Goal: Task Accomplishment & Management: Manage account settings

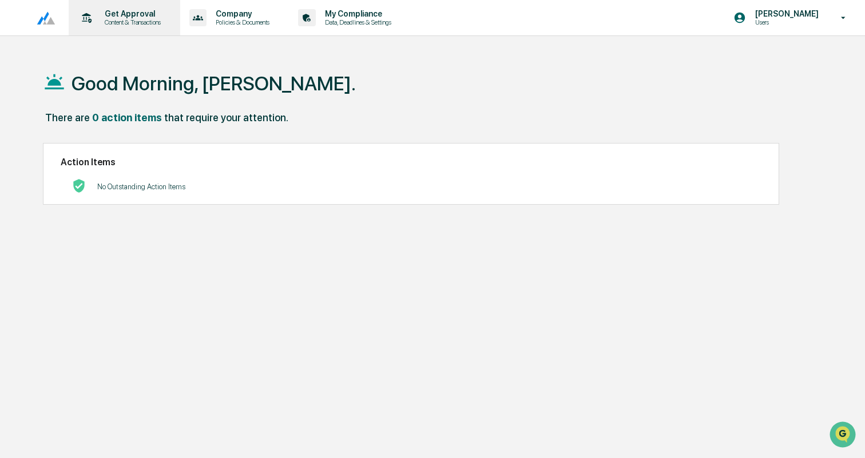
click at [132, 23] on p "Content & Transactions" at bounding box center [131, 22] width 71 height 8
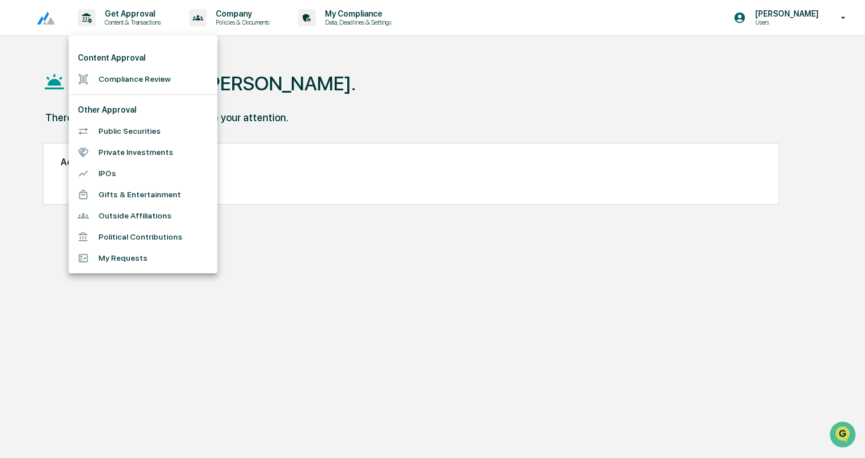
click at [139, 77] on li "Compliance Review" at bounding box center [143, 79] width 149 height 21
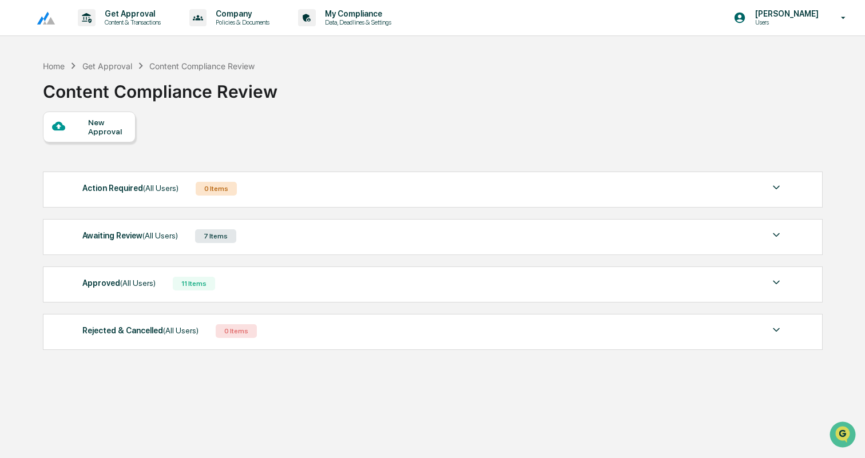
click at [267, 232] on div "Awaiting Review (All Users) 7 Items" at bounding box center [432, 236] width 701 height 16
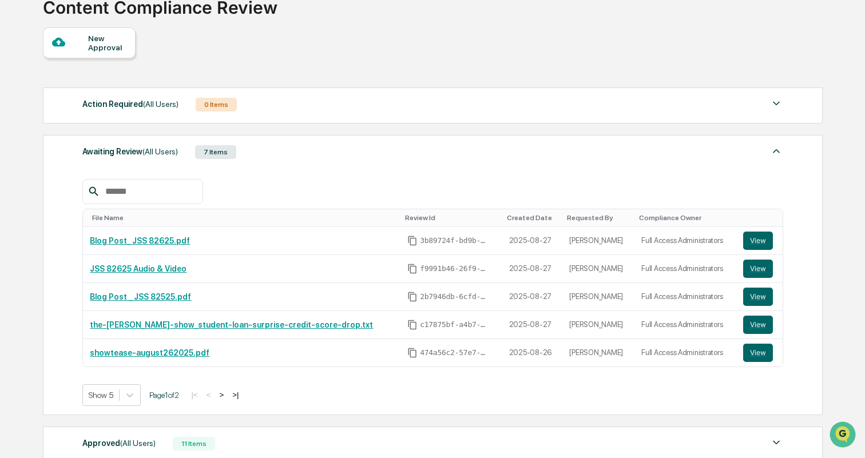
scroll to position [103, 0]
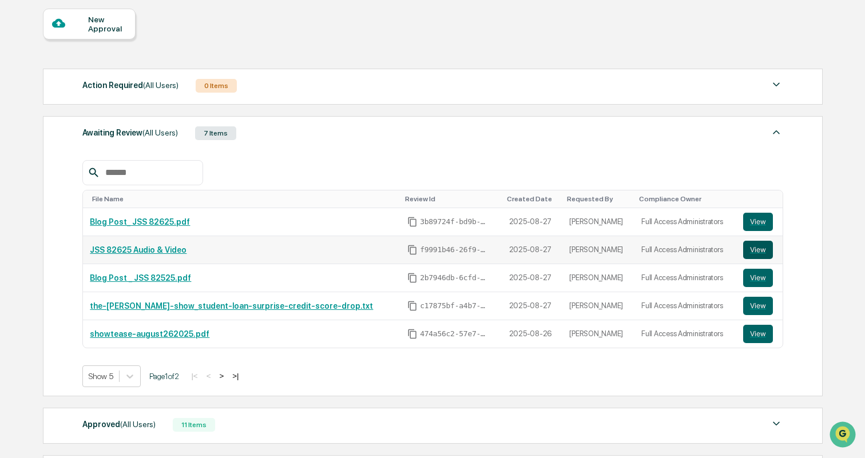
click at [754, 247] on button "View" at bounding box center [758, 250] width 30 height 18
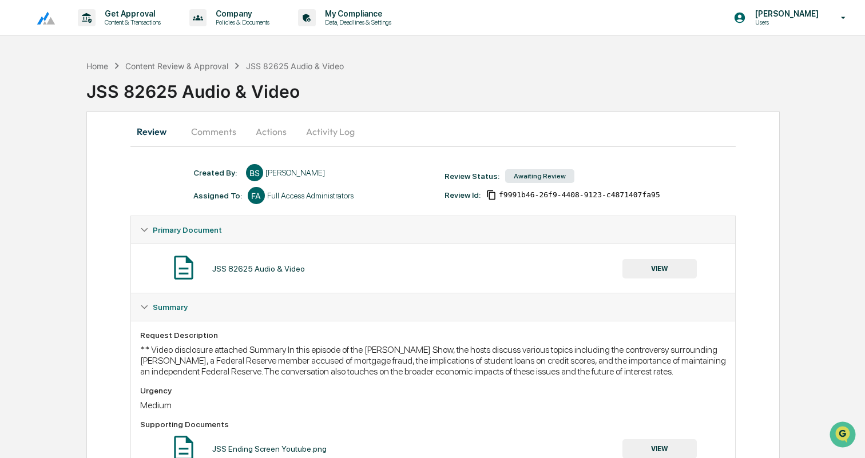
click at [262, 128] on button "Actions" at bounding box center [271, 131] width 52 height 27
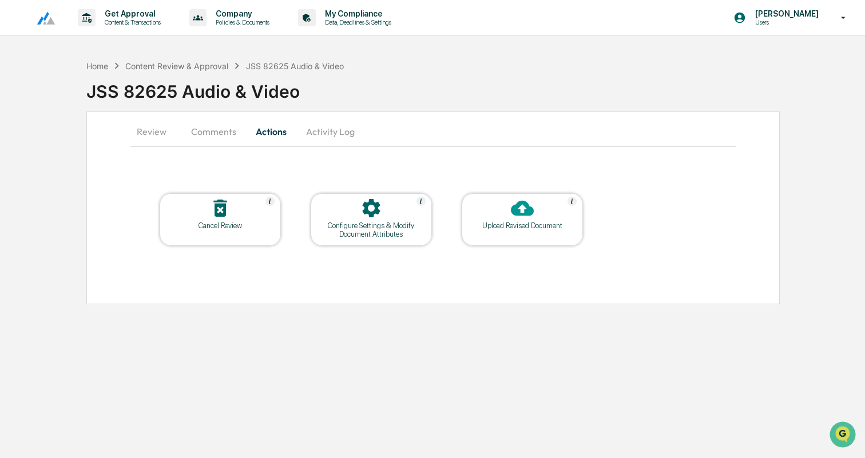
click at [316, 127] on button "Activity Log" at bounding box center [330, 131] width 67 height 27
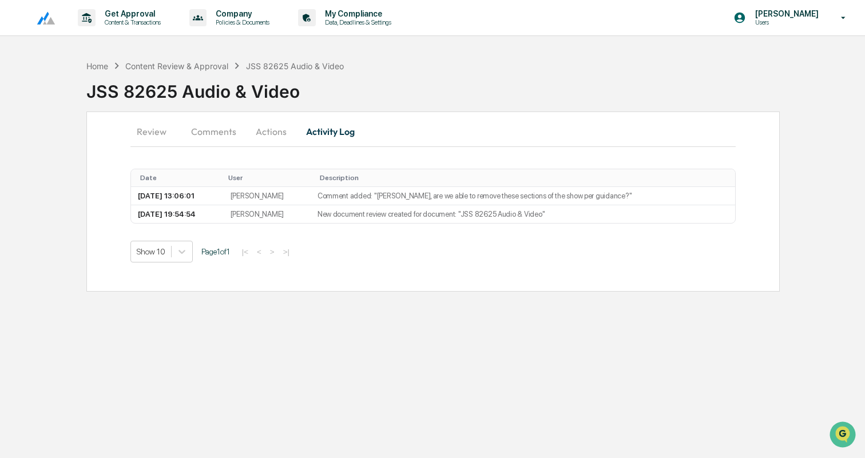
click at [272, 131] on button "Actions" at bounding box center [271, 131] width 52 height 27
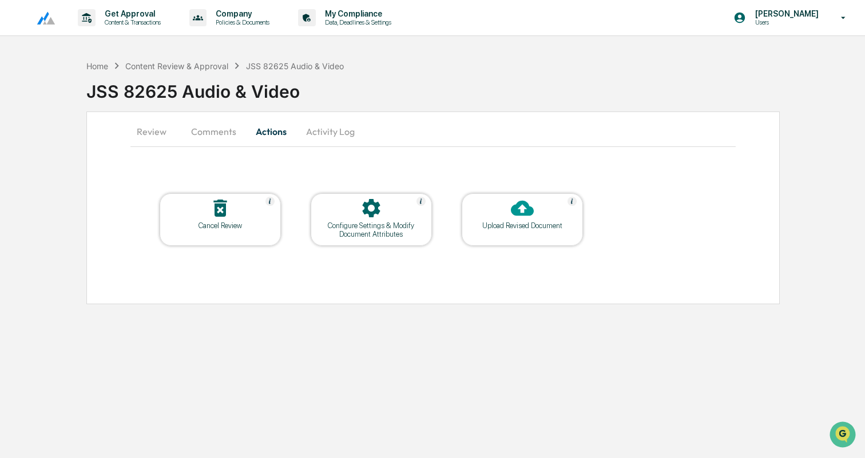
click at [522, 223] on div "Upload Revised Document" at bounding box center [522, 225] width 103 height 9
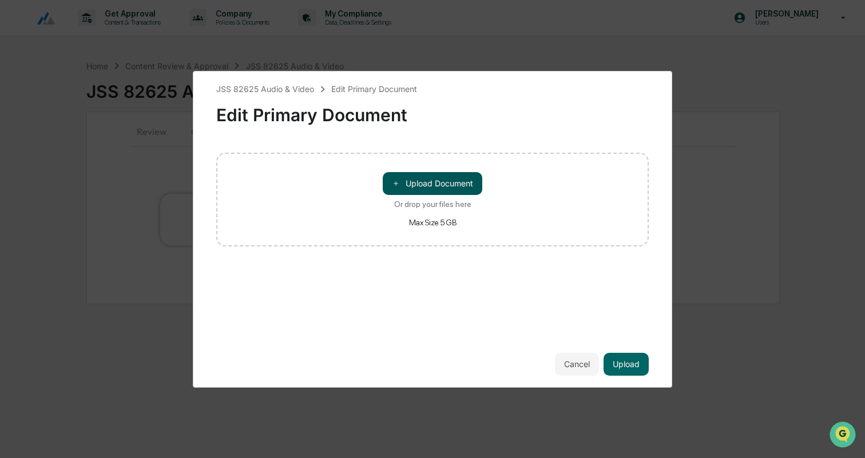
click at [435, 187] on button "＋ Upload Document" at bounding box center [433, 183] width 100 height 23
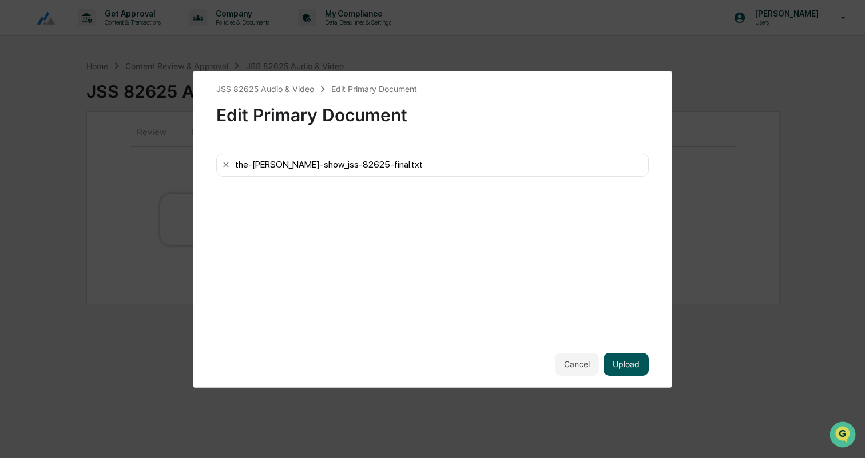
click at [627, 365] on button "Upload" at bounding box center [626, 364] width 45 height 23
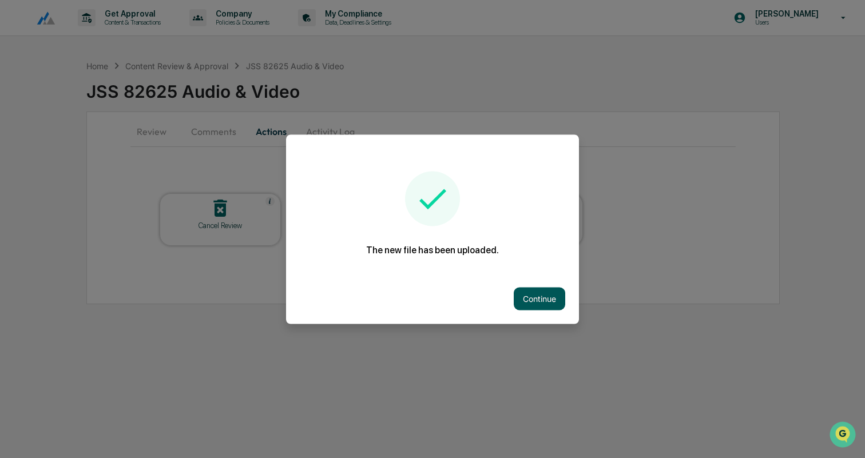
click at [553, 302] on button "Continue" at bounding box center [540, 298] width 52 height 23
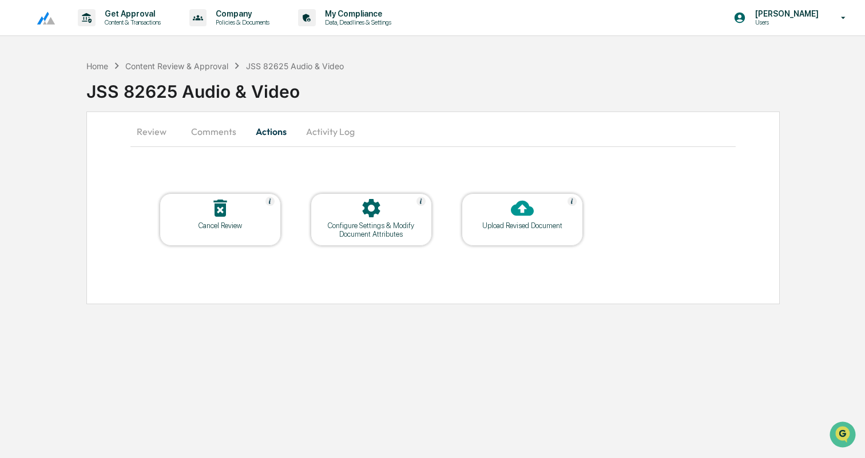
click at [214, 129] on button "Comments" at bounding box center [214, 131] width 64 height 27
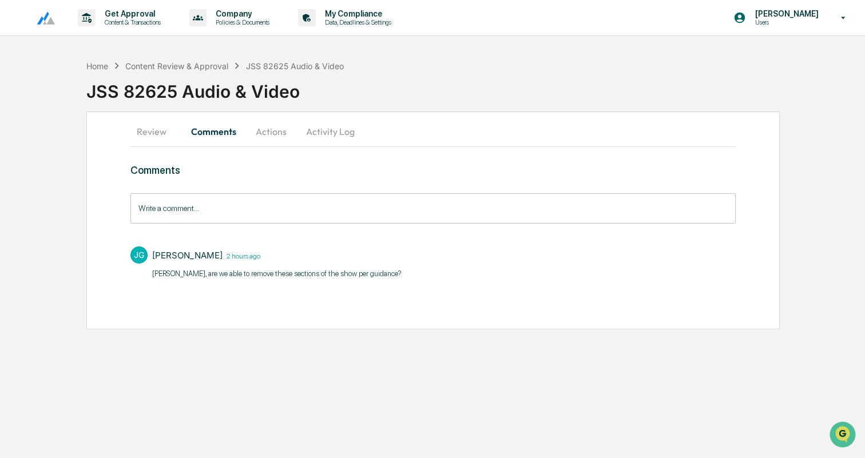
click at [207, 207] on input "Write a comment..." at bounding box center [432, 208] width 605 height 30
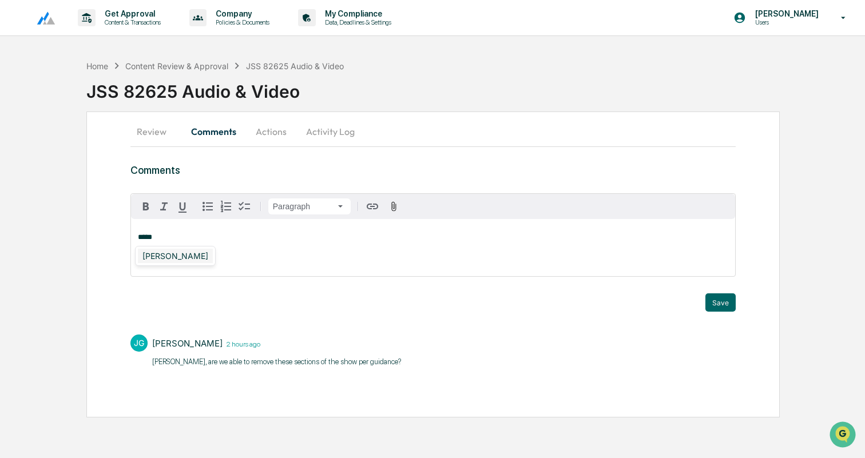
click at [172, 258] on div "Jason Gaunt" at bounding box center [175, 256] width 75 height 14
click at [158, 130] on button "Review" at bounding box center [156, 131] width 52 height 27
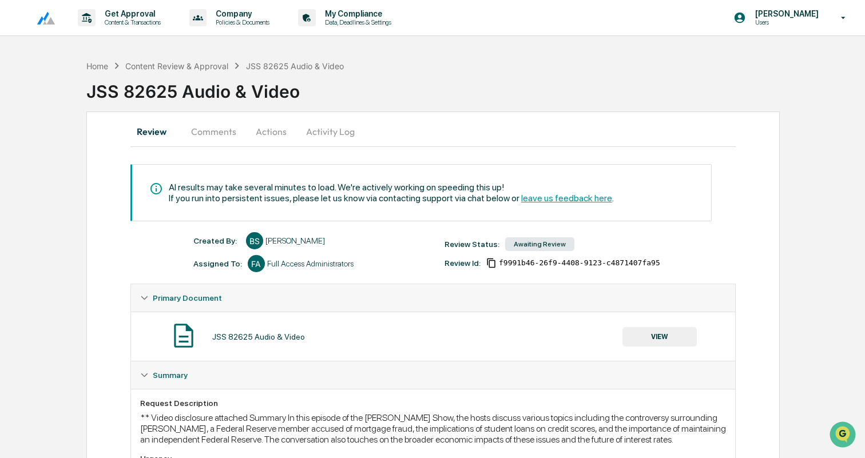
click at [226, 133] on button "Comments" at bounding box center [214, 131] width 64 height 27
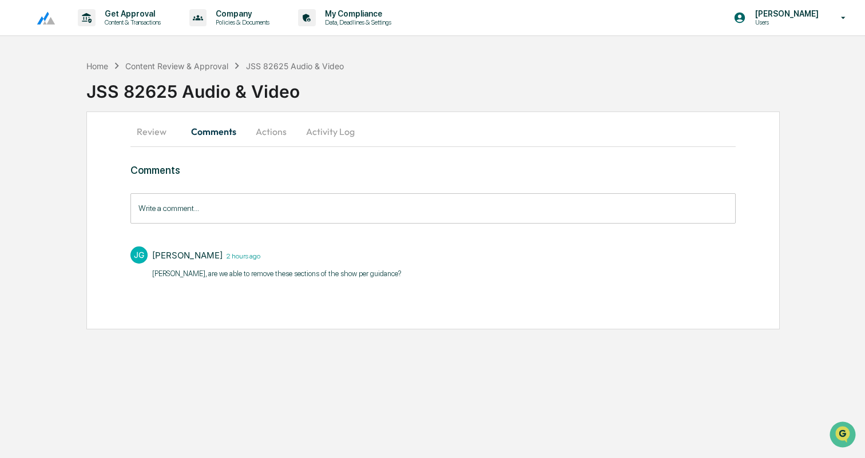
click at [214, 220] on input "Write a comment..." at bounding box center [432, 208] width 605 height 30
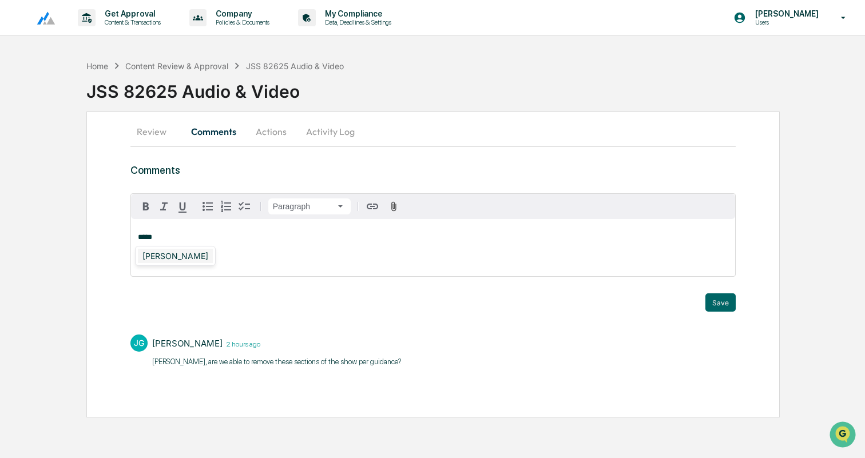
click at [171, 256] on div "Jason Gaunt" at bounding box center [175, 256] width 75 height 14
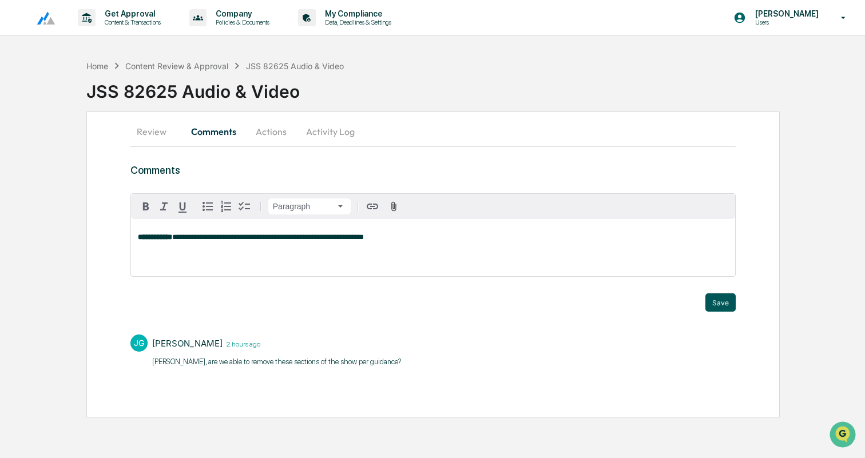
click at [714, 297] on button "Save" at bounding box center [721, 303] width 30 height 18
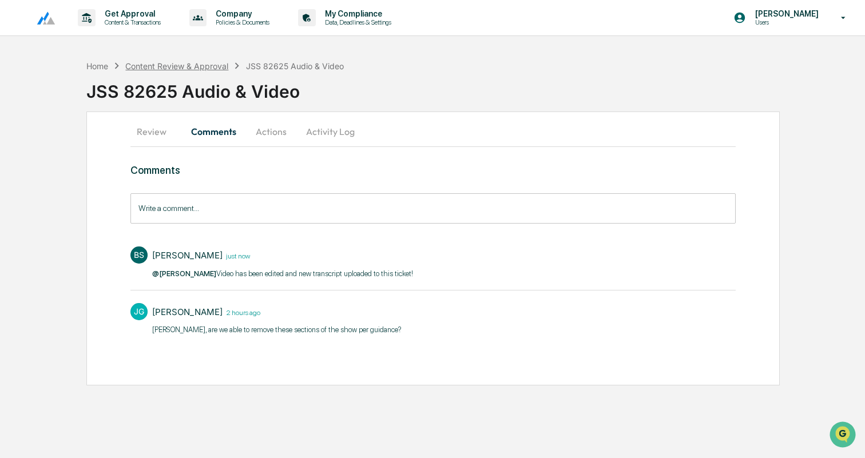
click at [206, 67] on div "Content Review & Approval" at bounding box center [176, 66] width 103 height 10
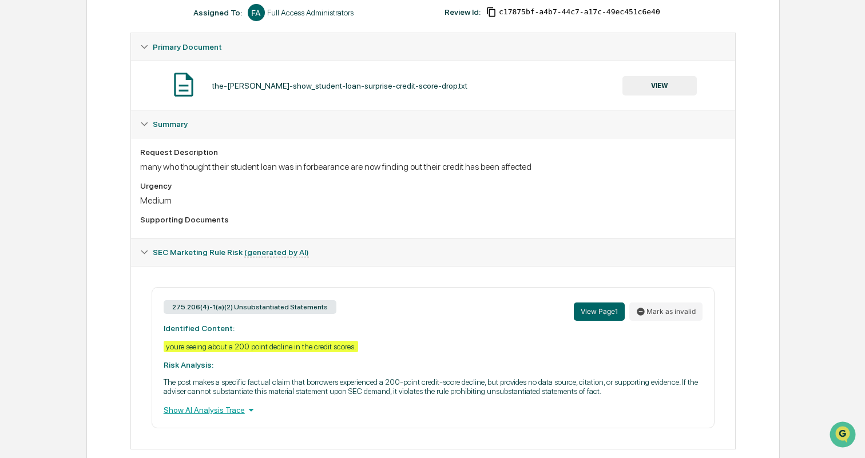
scroll to position [216, 0]
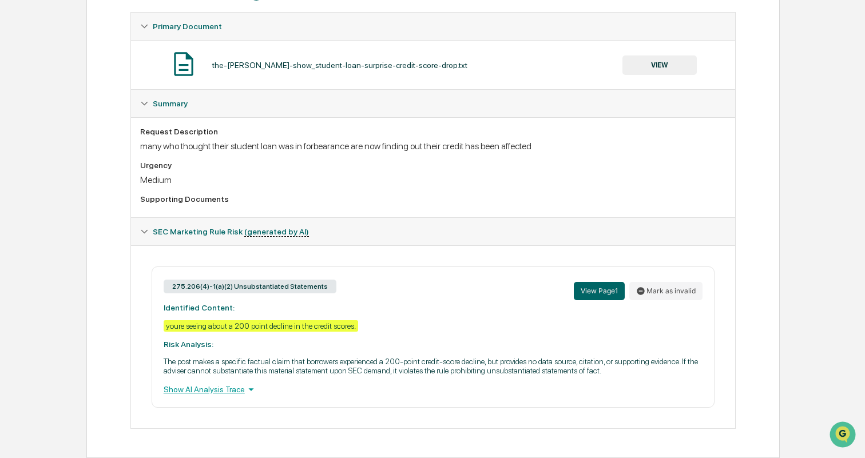
click at [215, 391] on div "Show AI Analysis Trace" at bounding box center [433, 389] width 539 height 13
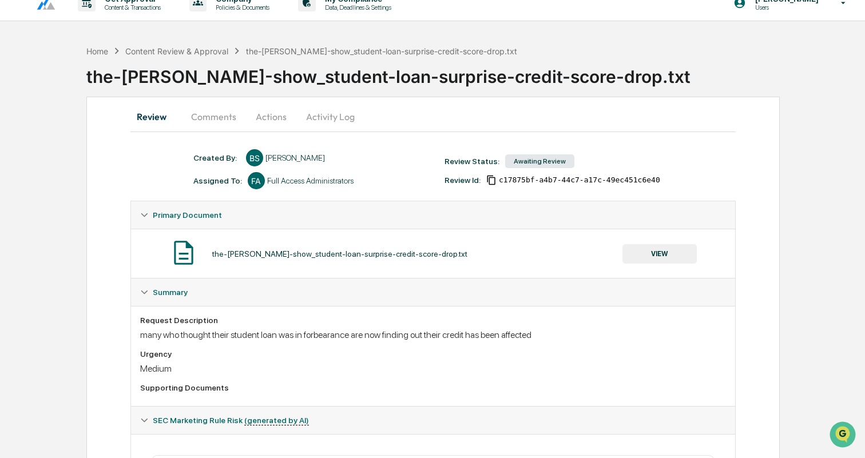
scroll to position [2, 0]
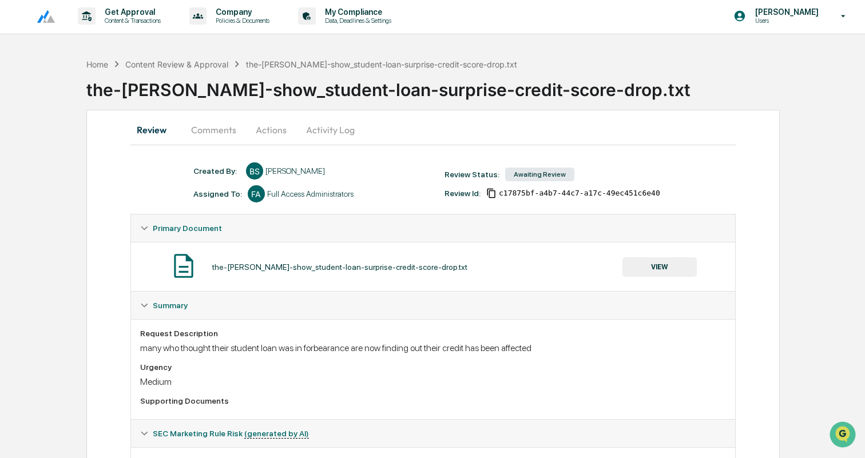
click at [263, 129] on button "Actions" at bounding box center [271, 129] width 52 height 27
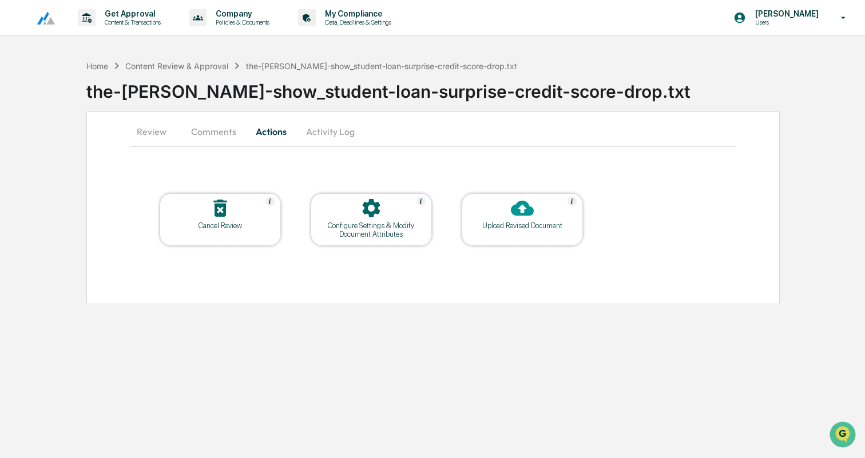
click at [235, 209] on div at bounding box center [220, 209] width 114 height 25
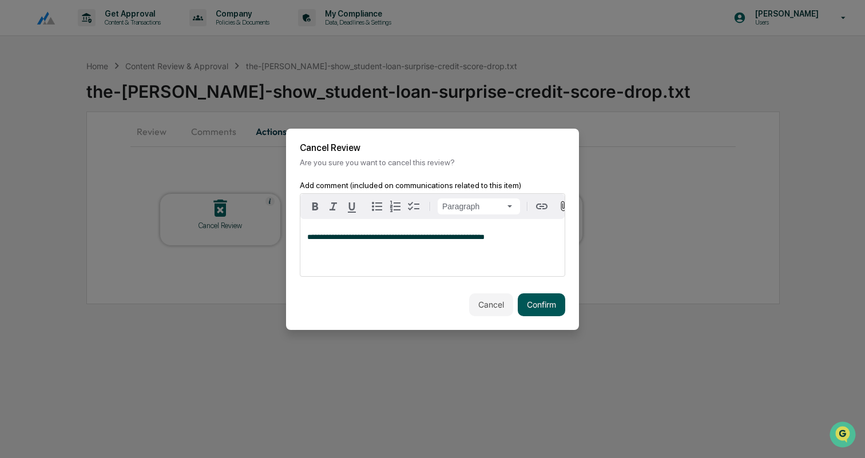
click at [536, 304] on button "Confirm" at bounding box center [541, 305] width 47 height 23
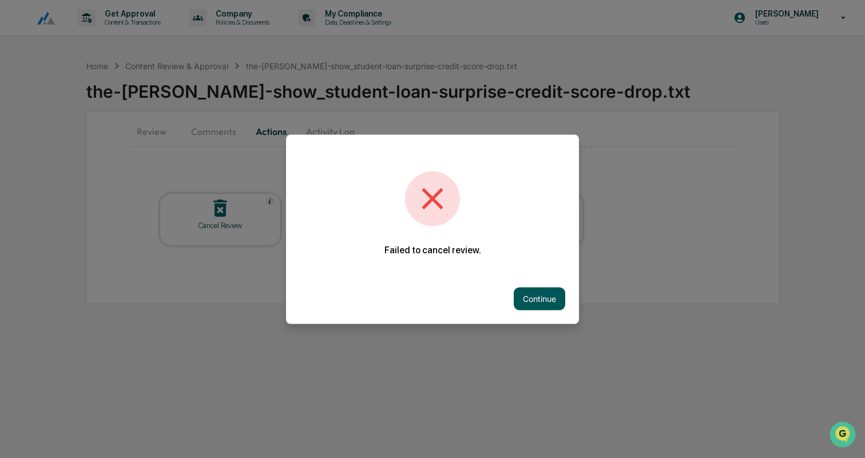
click at [545, 301] on button "Continue" at bounding box center [540, 298] width 52 height 23
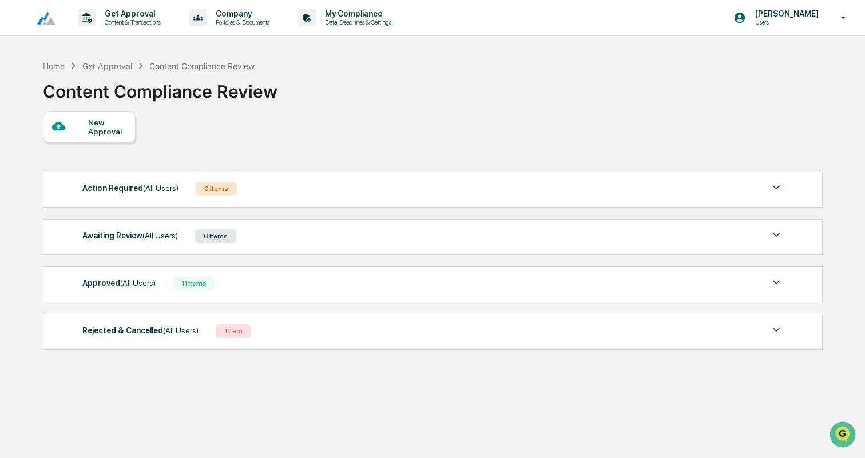
click at [354, 240] on div "Awaiting Review (All Users) 6 Items" at bounding box center [432, 236] width 701 height 16
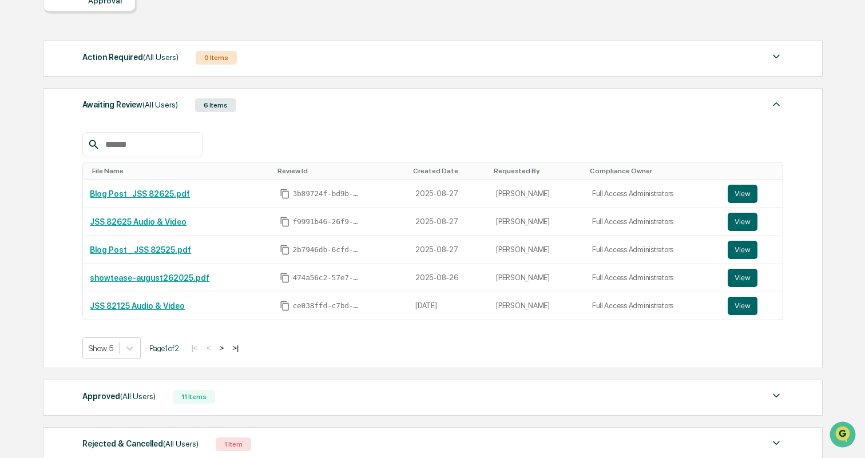
scroll to position [134, 0]
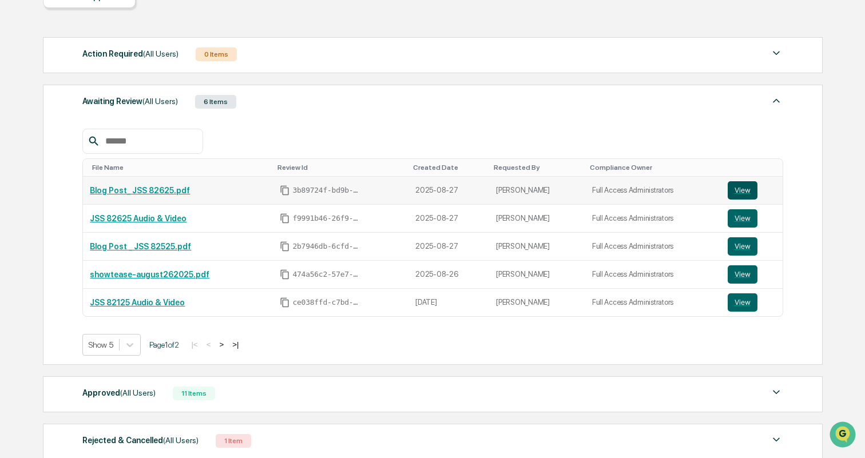
click at [748, 192] on button "View" at bounding box center [743, 190] width 30 height 18
